Goal: Transaction & Acquisition: Purchase product/service

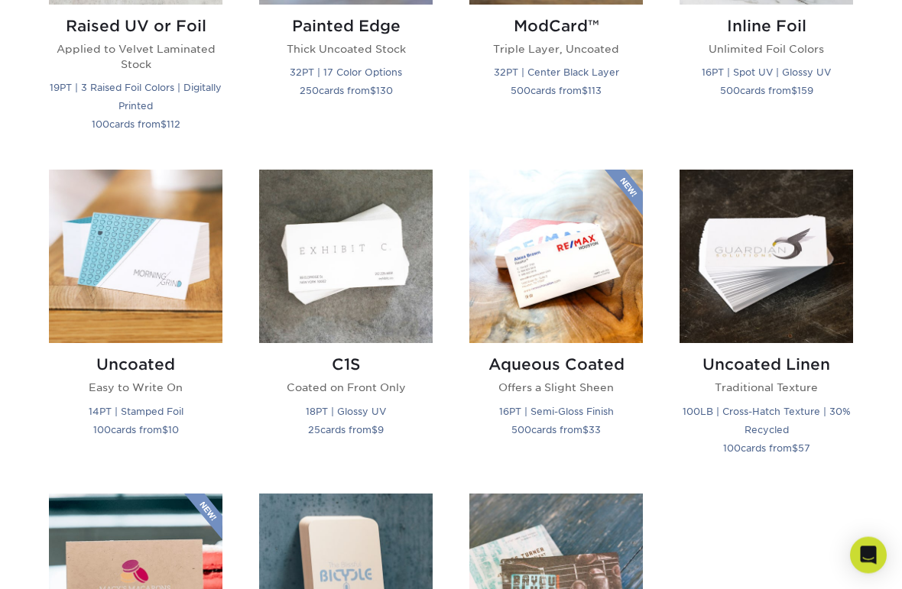
scroll to position [1247, 0]
click at [144, 407] on small "14PT | Stamped Foil" at bounding box center [136, 411] width 95 height 11
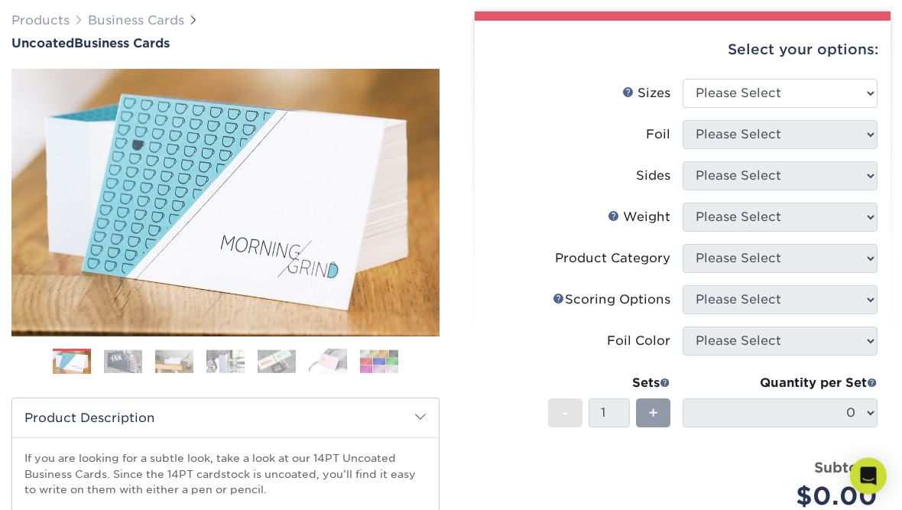
scroll to position [109, 0]
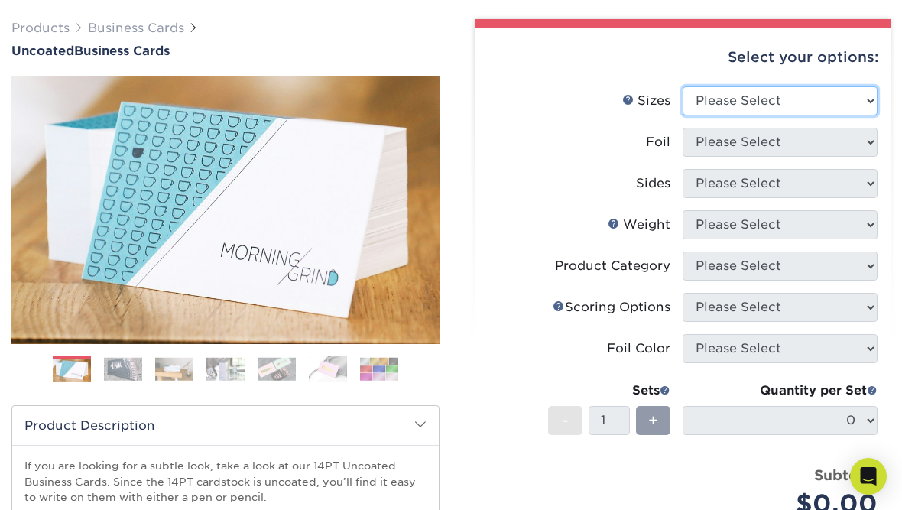
click at [709, 100] on select "Please Select 1.5" x 3.5" - Mini 1.75" x 3.5" - Mini 2" x 3.5" - Standard 2" x …" at bounding box center [779, 100] width 195 height 29
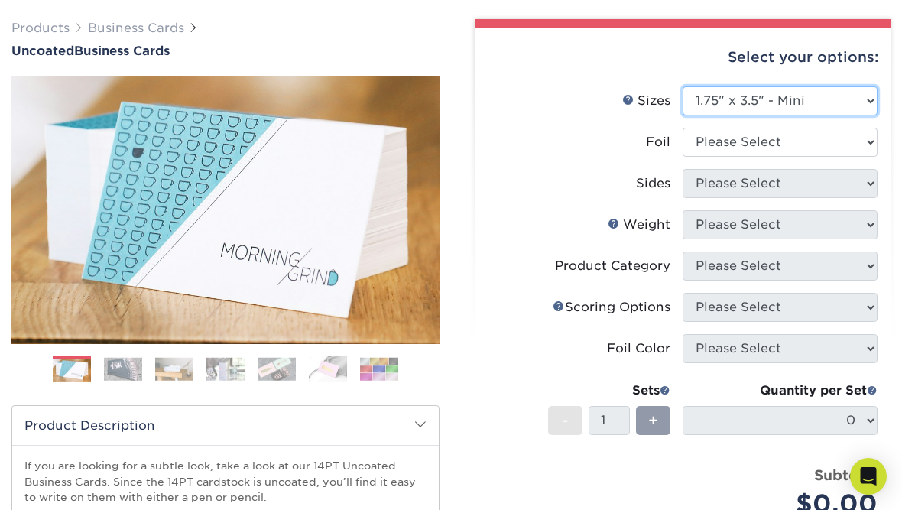
click at [700, 102] on select "Please Select 1.5" x 3.5" - Mini 1.75" x 3.5" - Mini 2" x 3.5" - Standard 2" x …" at bounding box center [779, 100] width 195 height 29
select select "2.00x3.50"
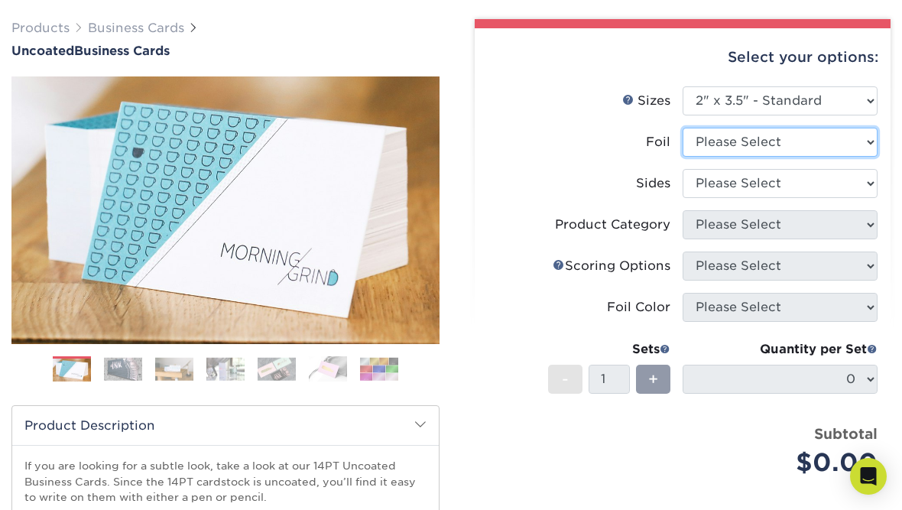
click at [705, 144] on select "Please Select Yes No" at bounding box center [779, 142] width 195 height 29
select select "0"
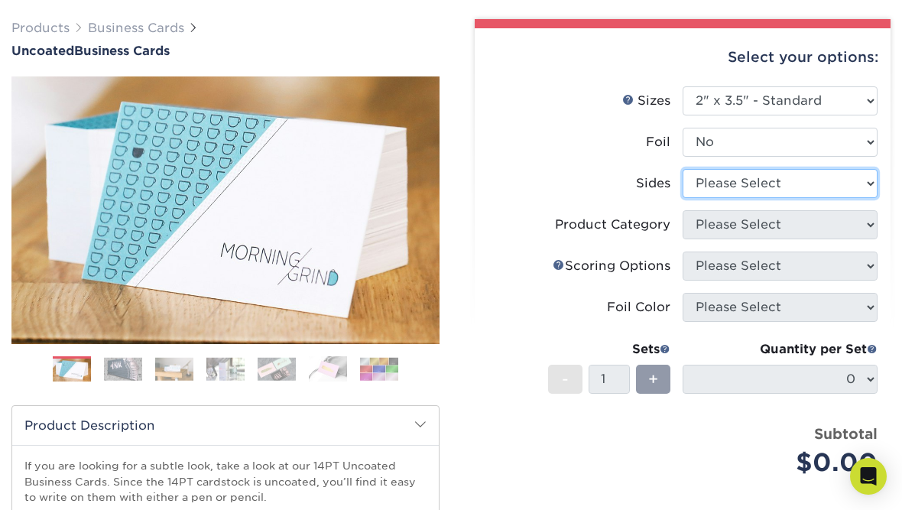
click at [699, 184] on select "Please Select Print Both Sides Print Front Only" at bounding box center [779, 183] width 195 height 29
select select "13abbda7-1d64-4f25-8bb2-c179b224825d"
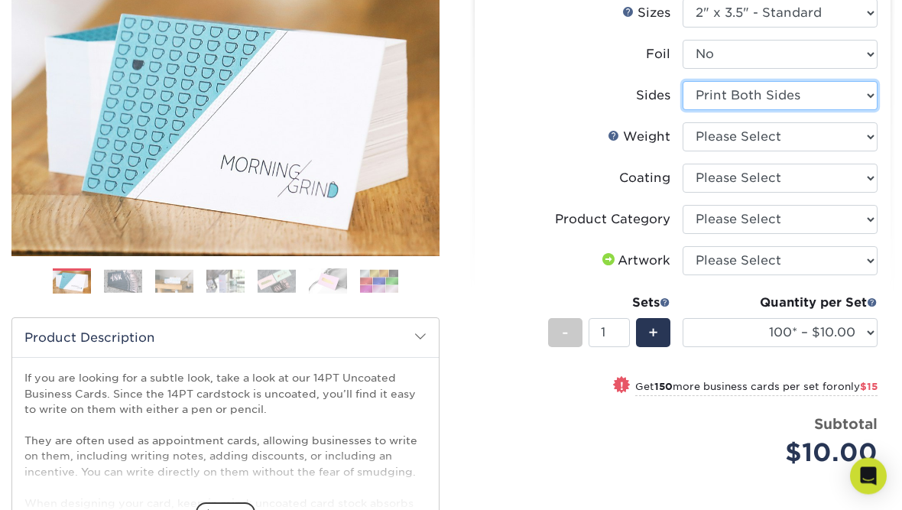
scroll to position [200, 0]
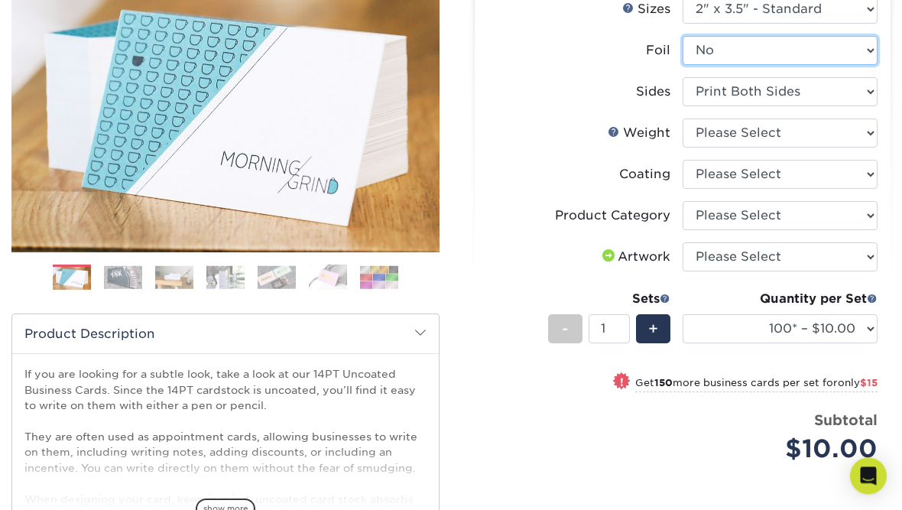
click at [697, 43] on select "Please Select Yes No" at bounding box center [779, 51] width 195 height 29
select select "1"
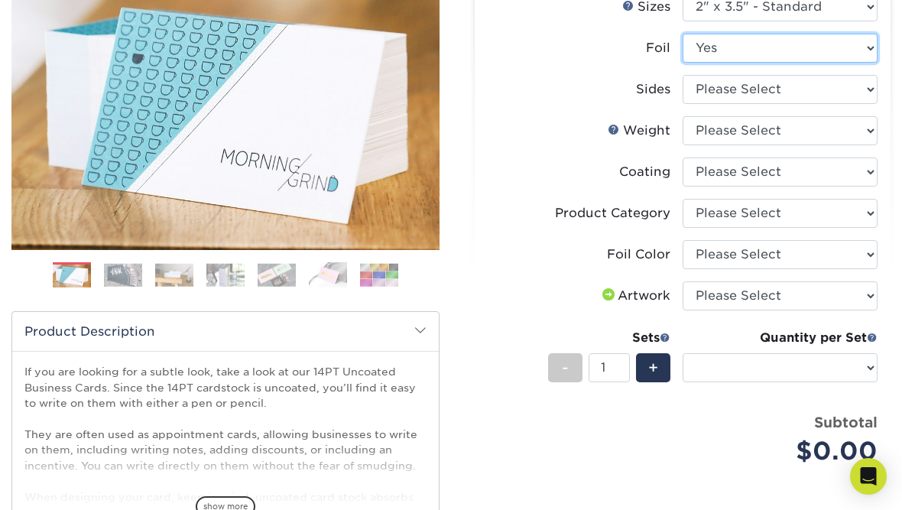
scroll to position [202, 0]
click at [689, 48] on select "Please Select Yes No" at bounding box center [779, 49] width 195 height 29
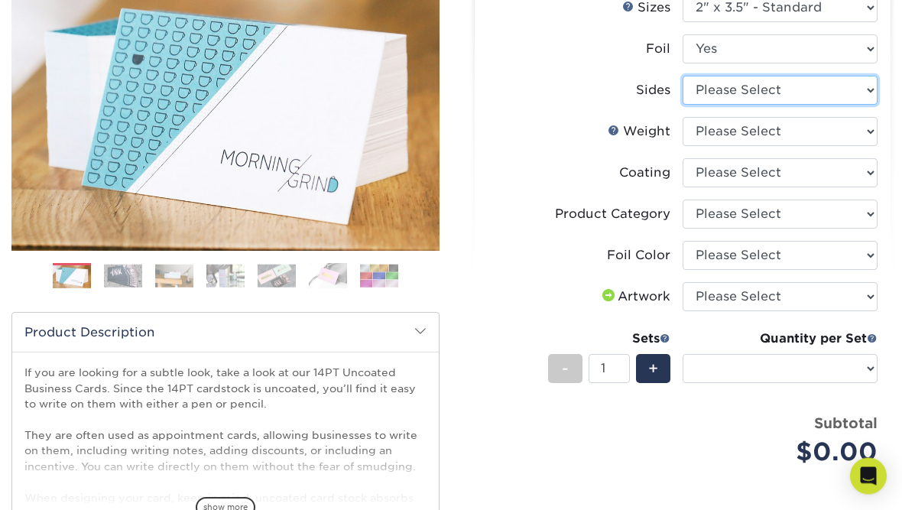
click at [700, 87] on select "Please Select Print Both Sides - Foil Back Only Print Both Sides - Foil Both Si…" at bounding box center [779, 90] width 195 height 29
click at [703, 91] on select "Please Select Print Both Sides - Foil Back Only Print Both Sides - Foil Both Si…" at bounding box center [779, 90] width 195 height 29
select select "e9e9dfb3-fba1-4d60-972c-fd9ca5904d33"
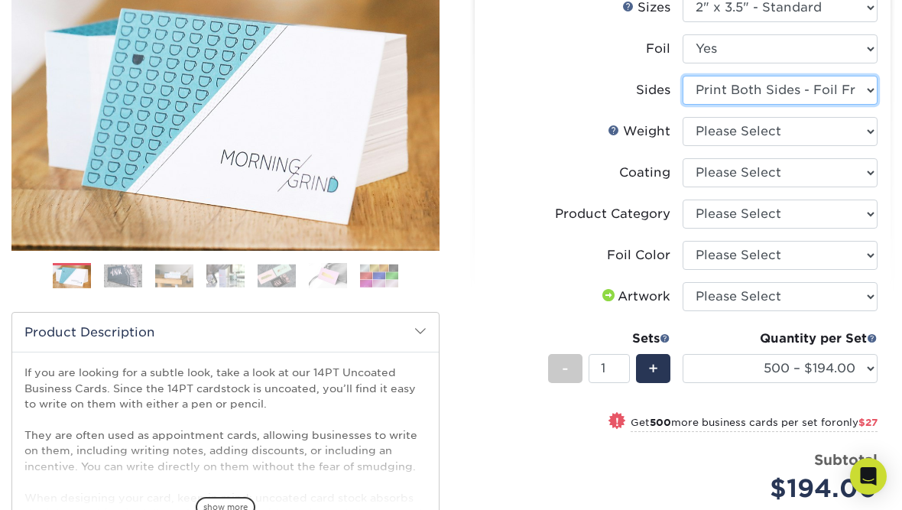
click at [708, 91] on select "Please Select Print Both Sides - Foil Back Only Print Both Sides - Foil Both Si…" at bounding box center [779, 90] width 195 height 29
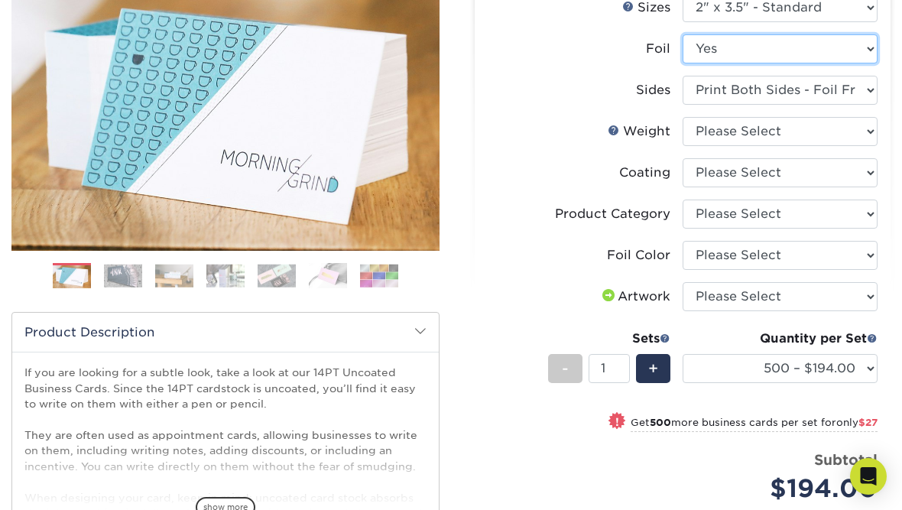
click at [696, 41] on select "Please Select Yes No" at bounding box center [779, 48] width 195 height 29
select select "0"
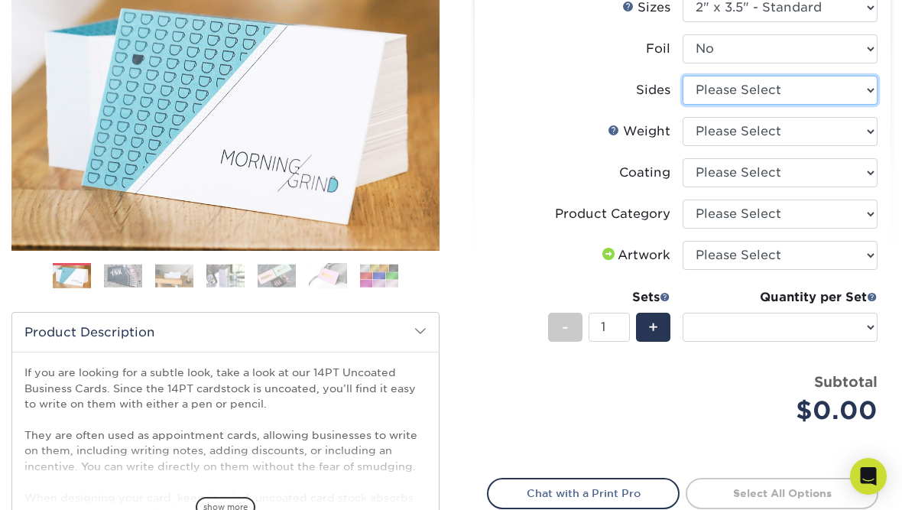
click at [700, 94] on select "Please Select Print Both Sides Print Front Only" at bounding box center [779, 90] width 195 height 29
select select "13abbda7-1d64-4f25-8bb2-c179b224825d"
